Goal: Register for event/course

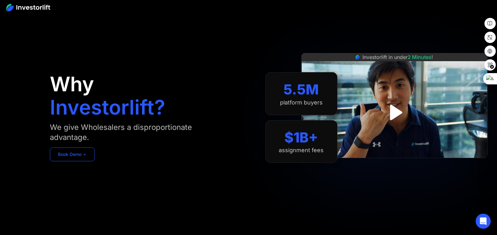
click at [80, 157] on link "Book Demo ➢" at bounding box center [72, 154] width 45 height 14
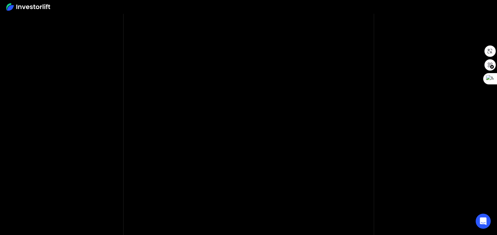
scroll to position [78, 0]
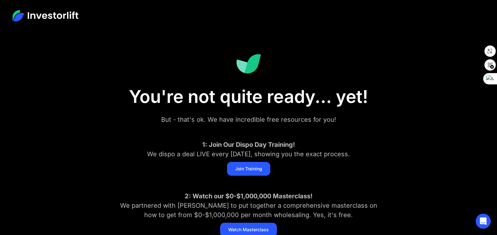
scroll to position [31, 0]
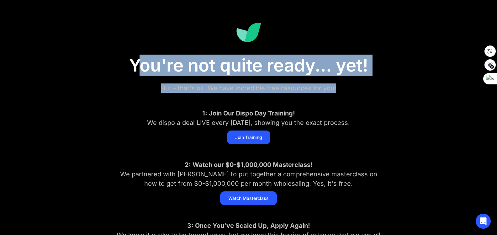
drag, startPoint x: 135, startPoint y: 67, endPoint x: 343, endPoint y: 92, distance: 210.0
click at [343, 92] on div "You're not quite ready... yet! But - that's ok. We have incredible free resourc…" at bounding box center [248, 149] width 339 height 299
click at [344, 88] on div "But - that's ok. We have incredible free resources for you!" at bounding box center [249, 87] width 270 height 9
drag, startPoint x: 344, startPoint y: 88, endPoint x: 126, endPoint y: 59, distance: 219.9
click at [126, 59] on div "You're not quite ready... yet! But - that's ok. We have incredible free resourc…" at bounding box center [248, 149] width 339 height 299
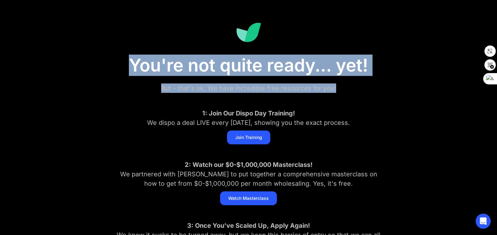
copy div "You're not quite ready... yet! But - that's ok. We have incredible free resourc…"
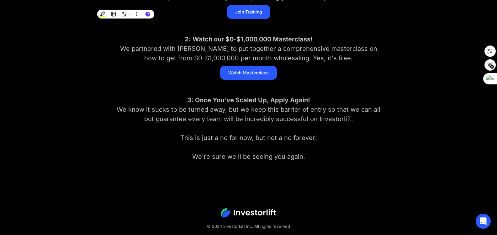
scroll to position [94, 0]
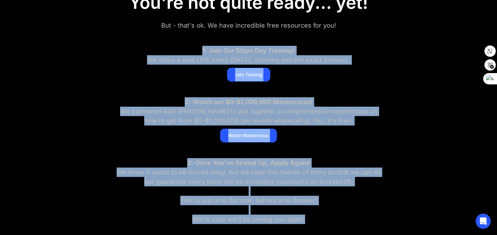
drag, startPoint x: 194, startPoint y: 50, endPoint x: 319, endPoint y: 221, distance: 211.0
click at [319, 221] on div "You're not quite ready... yet! But - that's ok. We have incredible free resourc…" at bounding box center [248, 86] width 339 height 299
copy div "1: Join Our Dispo Day Training! We dispo a deal LIVE every Wednesday, showing y…"
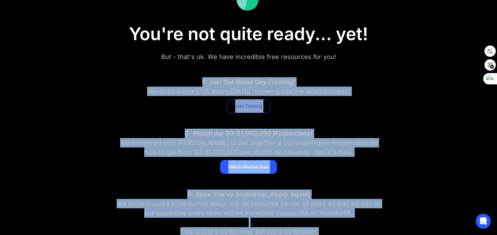
click at [243, 109] on link "Join Training" at bounding box center [248, 106] width 43 height 14
click at [213, 103] on div "Apply to IL Join Training" at bounding box center [249, 106] width 314 height 14
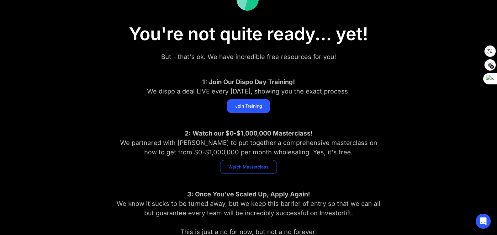
click at [254, 170] on link "Watch Masterclass" at bounding box center [248, 167] width 57 height 14
click at [276, 163] on link "Watch Masterclass" at bounding box center [248, 167] width 57 height 14
